Goal: Complete application form

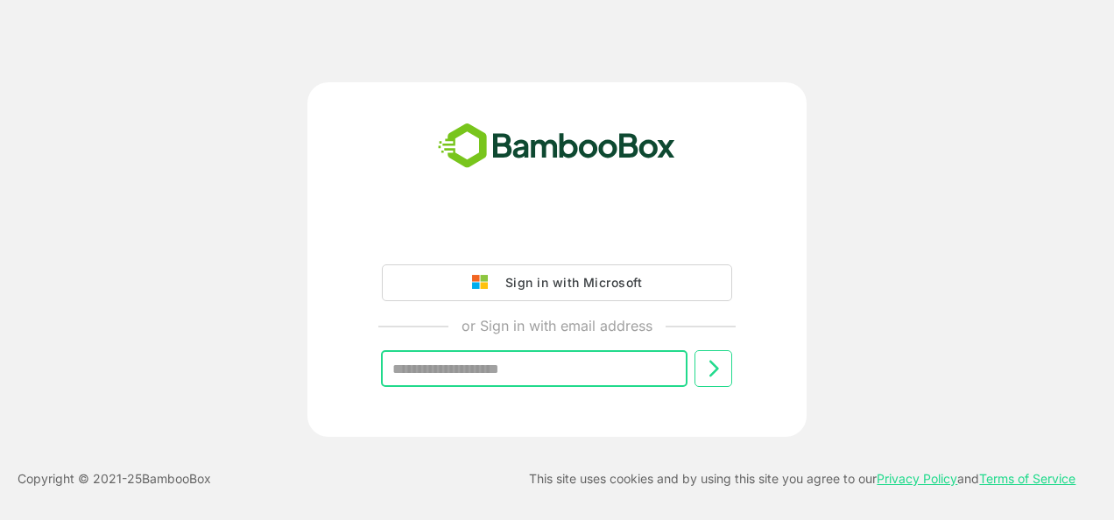
click at [527, 368] on input "text" at bounding box center [534, 368] width 306 height 37
type input "**********"
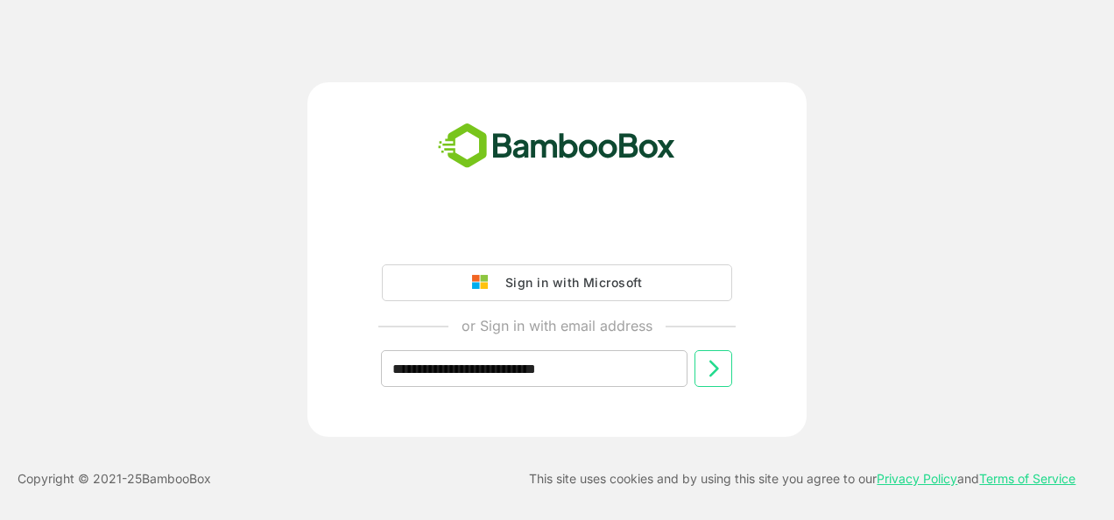
click at [717, 373] on icon at bounding box center [713, 368] width 21 height 21
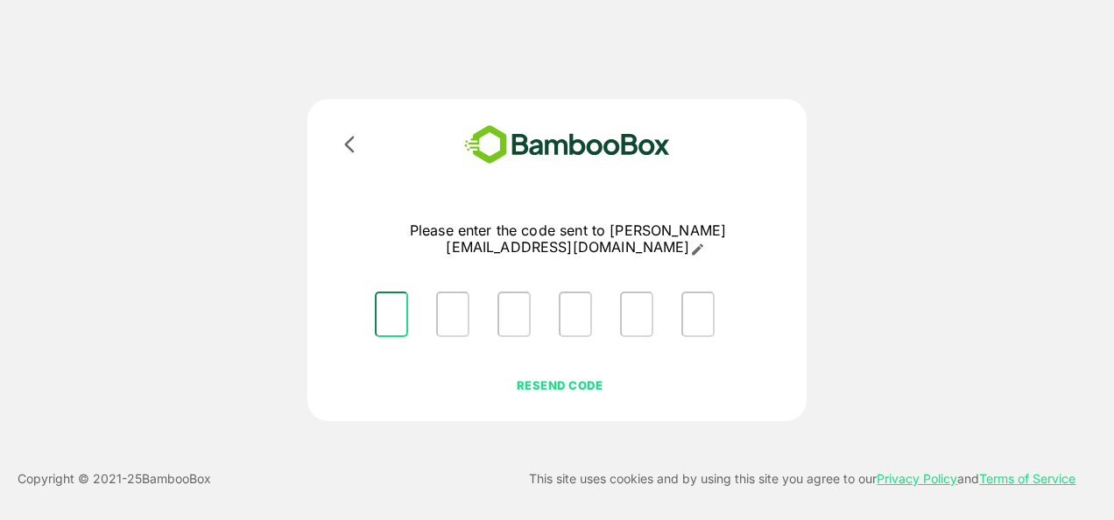
click at [391, 292] on input "Please enter OTP character 1" at bounding box center [391, 315] width 33 height 46
type input "*"
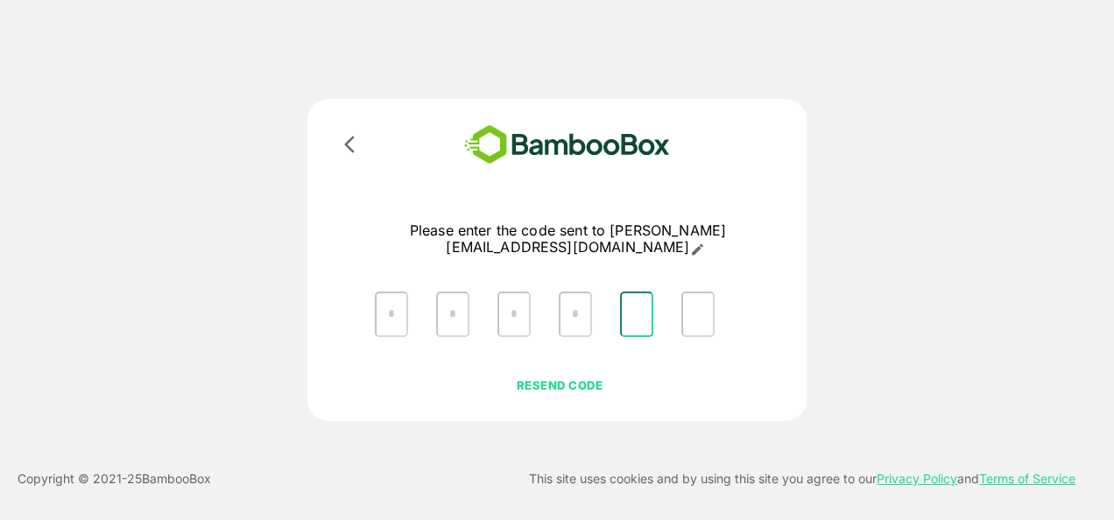
type input "*"
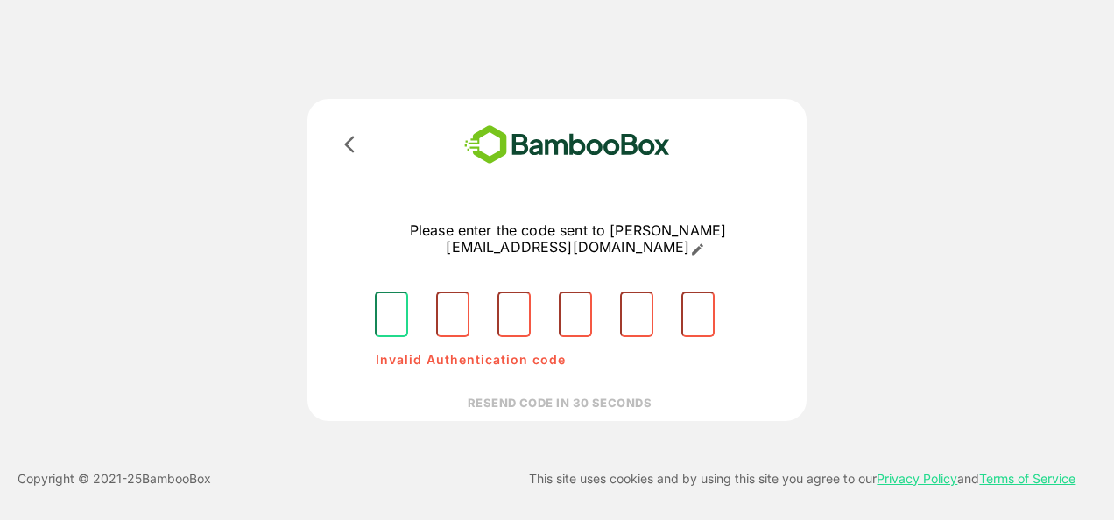
click at [391, 292] on input "Please enter OTP character 1" at bounding box center [391, 315] width 33 height 46
type input "*"
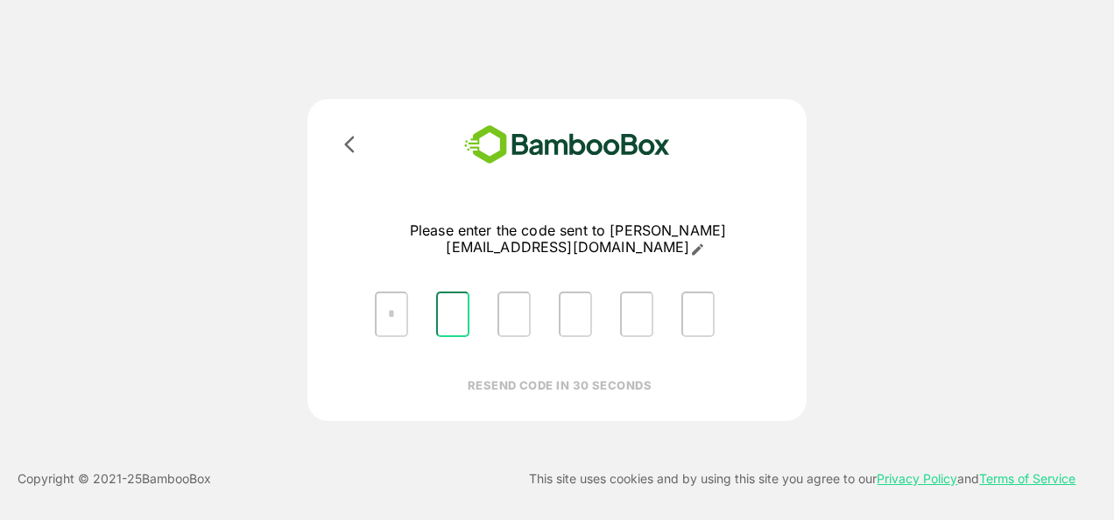
type input "*"
